Goal: Transaction & Acquisition: Subscribe to service/newsletter

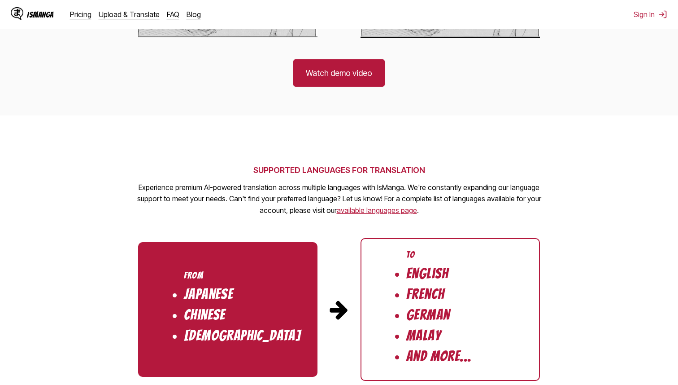
scroll to position [862, 0]
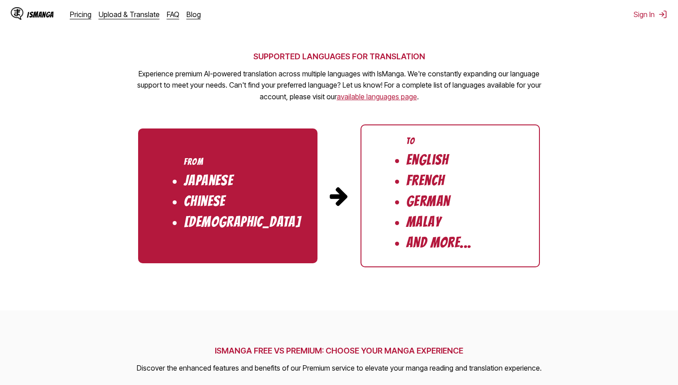
click at [80, 20] on div "IsManga Pricing Upload & Translate FAQ Blog" at bounding box center [109, 14] width 197 height 29
click at [80, 14] on link "Pricing" at bounding box center [81, 14] width 22 height 9
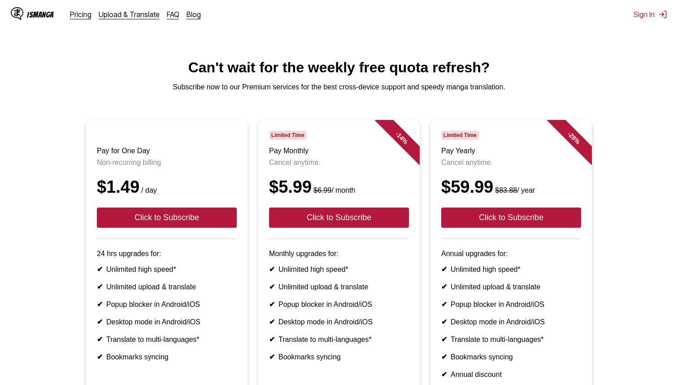
scroll to position [152, 0]
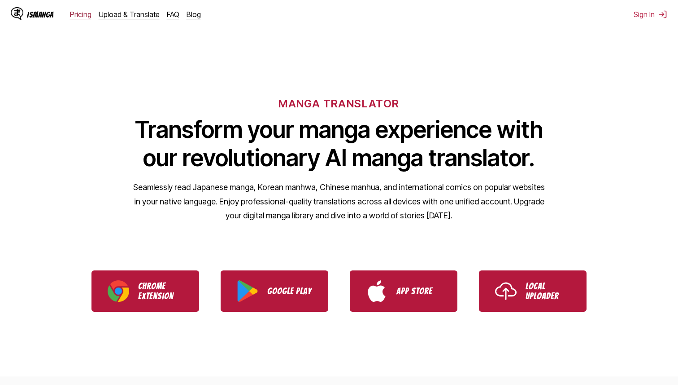
click at [87, 15] on link "Pricing" at bounding box center [81, 14] width 22 height 9
